Goal: Transaction & Acquisition: Purchase product/service

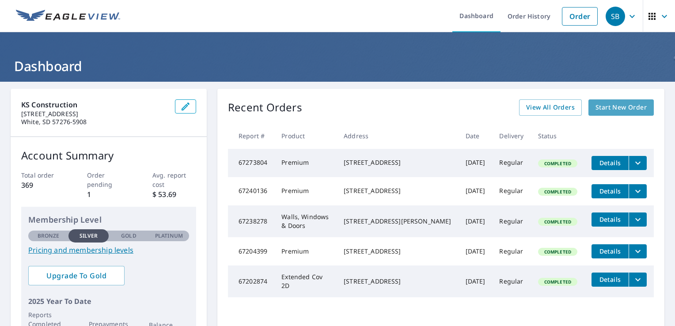
click at [626, 110] on span "Start New Order" at bounding box center [621, 107] width 51 height 11
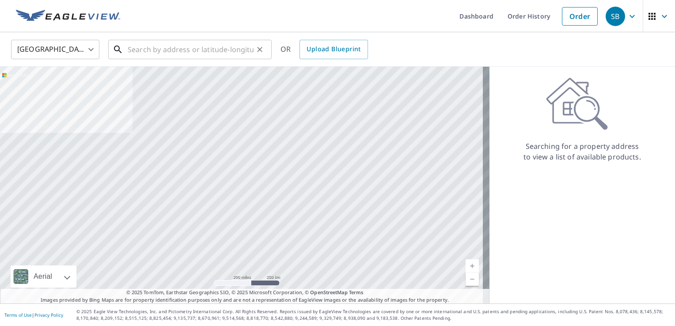
click at [216, 51] on input "text" at bounding box center [191, 49] width 126 height 25
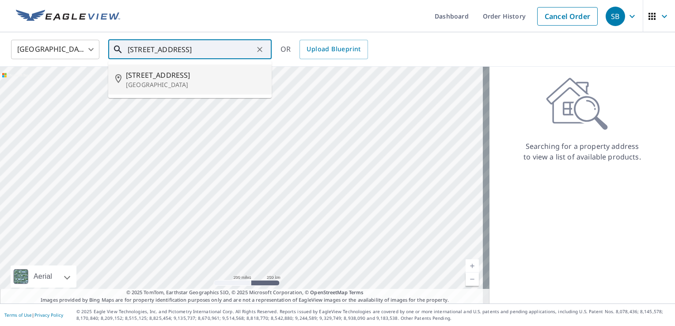
click at [160, 79] on span "[STREET_ADDRESS]" at bounding box center [195, 75] width 139 height 11
type input "[STREET_ADDRESS]"
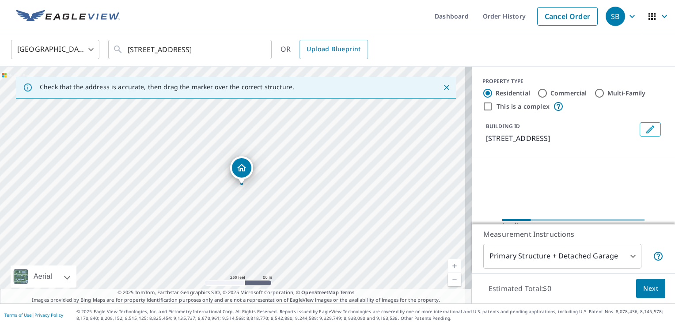
click at [448, 267] on link "Current Level 17, Zoom In" at bounding box center [454, 265] width 13 height 13
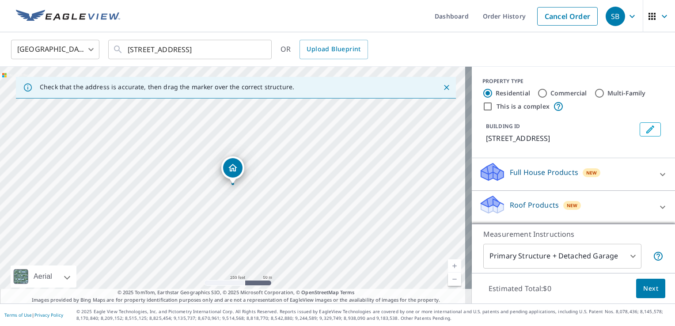
click at [448, 267] on link "Current Level 17, Zoom In" at bounding box center [454, 265] width 13 height 13
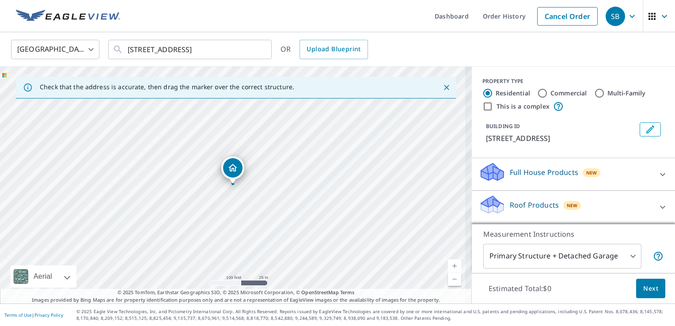
click at [448, 267] on link "Current Level 18, Zoom In" at bounding box center [454, 265] width 13 height 13
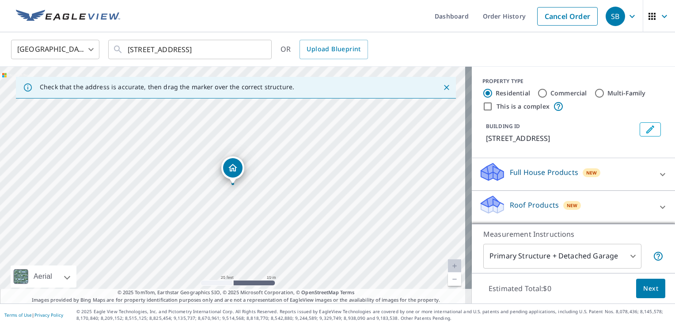
click at [448, 267] on link "Current Level 20, Zoom In Disabled" at bounding box center [454, 265] width 13 height 13
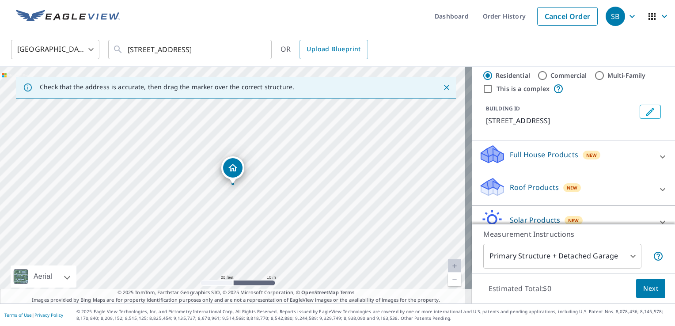
scroll to position [35, 0]
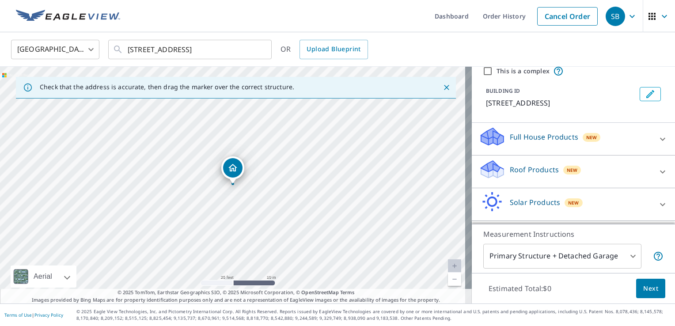
click at [596, 254] on body "SB SB Dashboard Order History Cancel Order SB [GEOGRAPHIC_DATA] [GEOGRAPHIC_DAT…" at bounding box center [337, 163] width 675 height 326
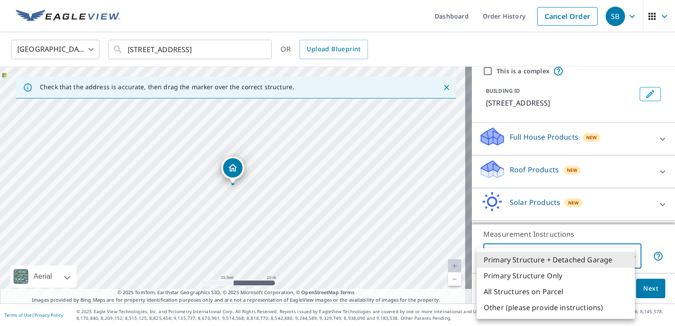
click at [588, 261] on li "Primary Structure + Detached Garage" at bounding box center [556, 260] width 158 height 16
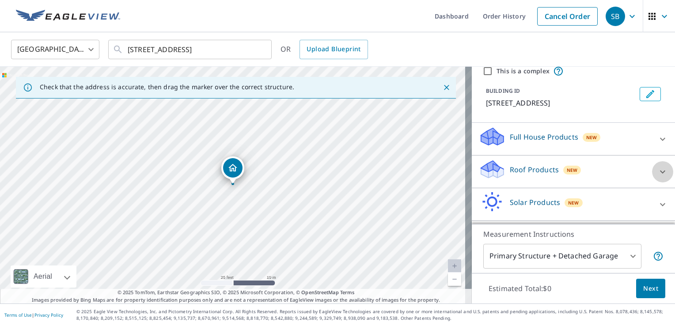
click at [657, 169] on icon at bounding box center [662, 172] width 11 height 11
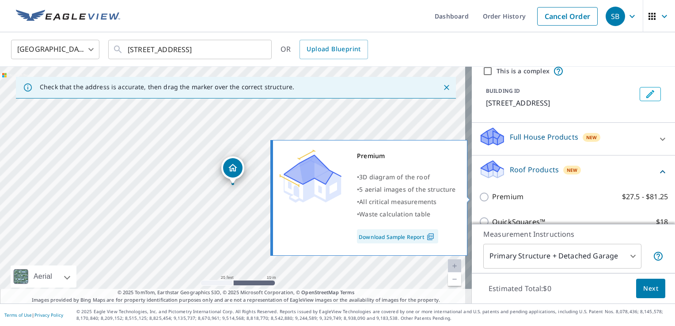
click at [573, 197] on label "Premium $27.5 - $81.25" at bounding box center [580, 196] width 176 height 11
click at [492, 197] on input "Premium $27.5 - $81.25" at bounding box center [485, 197] width 13 height 11
checkbox input "true"
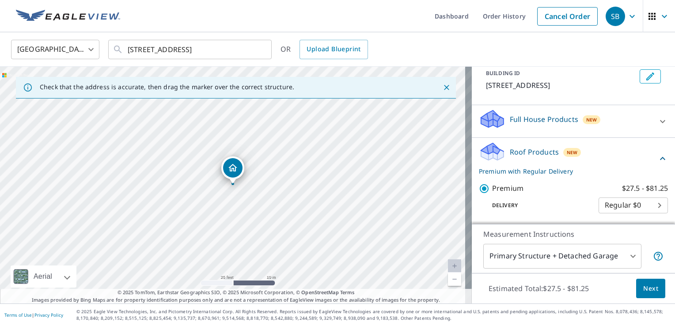
scroll to position [94, 0]
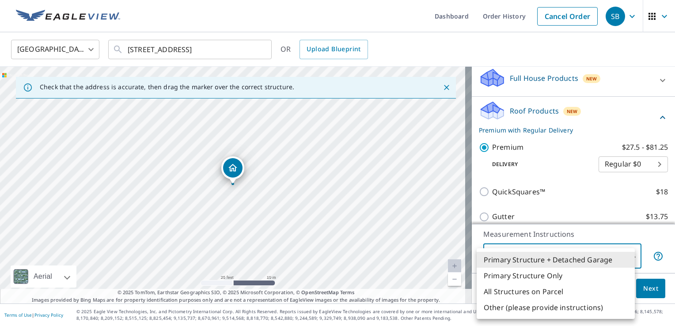
click at [626, 255] on body "SB SB Dashboard Order History Cancel Order SB [GEOGRAPHIC_DATA] [GEOGRAPHIC_DAT…" at bounding box center [337, 163] width 675 height 326
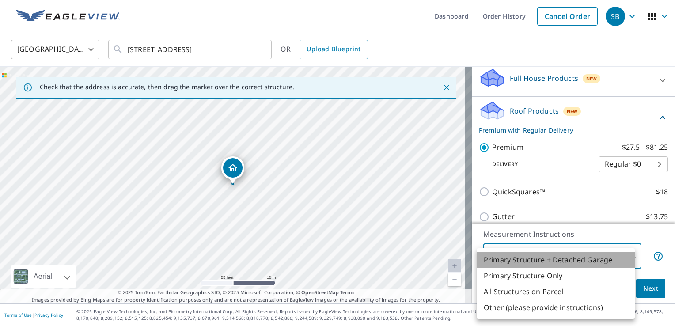
click at [565, 261] on li "Primary Structure + Detached Garage" at bounding box center [556, 260] width 158 height 16
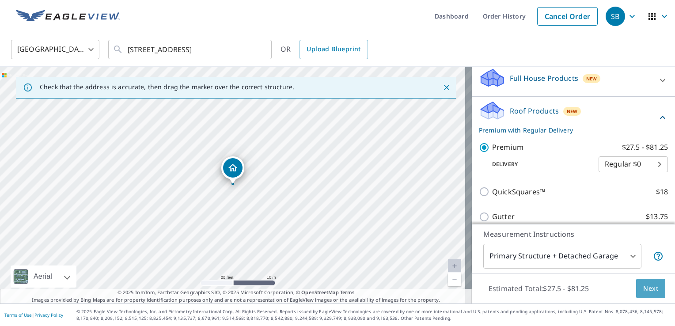
click at [643, 290] on span "Next" at bounding box center [650, 288] width 15 height 11
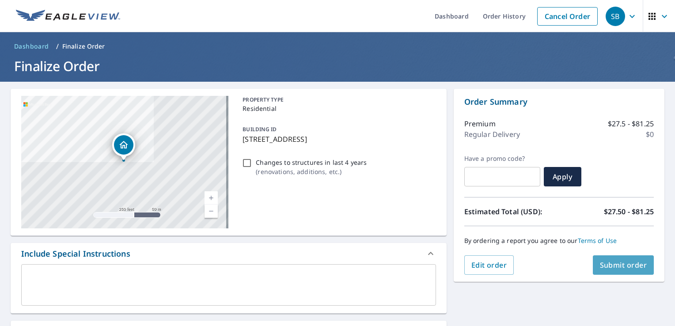
click at [615, 268] on span "Submit order" at bounding box center [623, 265] width 47 height 10
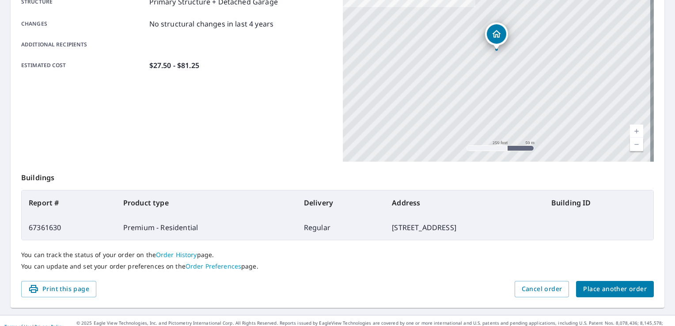
scroll to position [193, 0]
